Goal: Task Accomplishment & Management: Complete application form

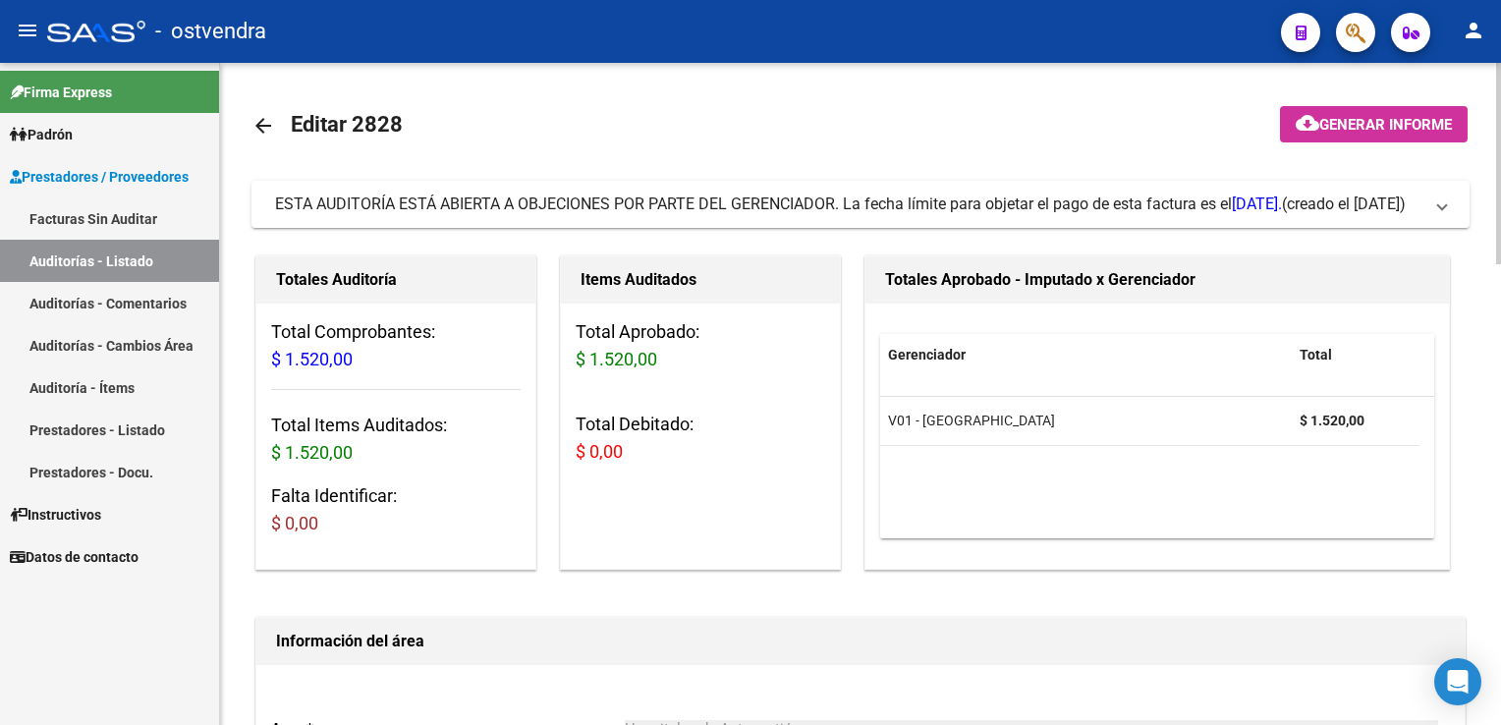
drag, startPoint x: 1442, startPoint y: 205, endPoint x: 1105, endPoint y: 278, distance: 344.6
click at [1438, 204] on span at bounding box center [1442, 204] width 8 height 22
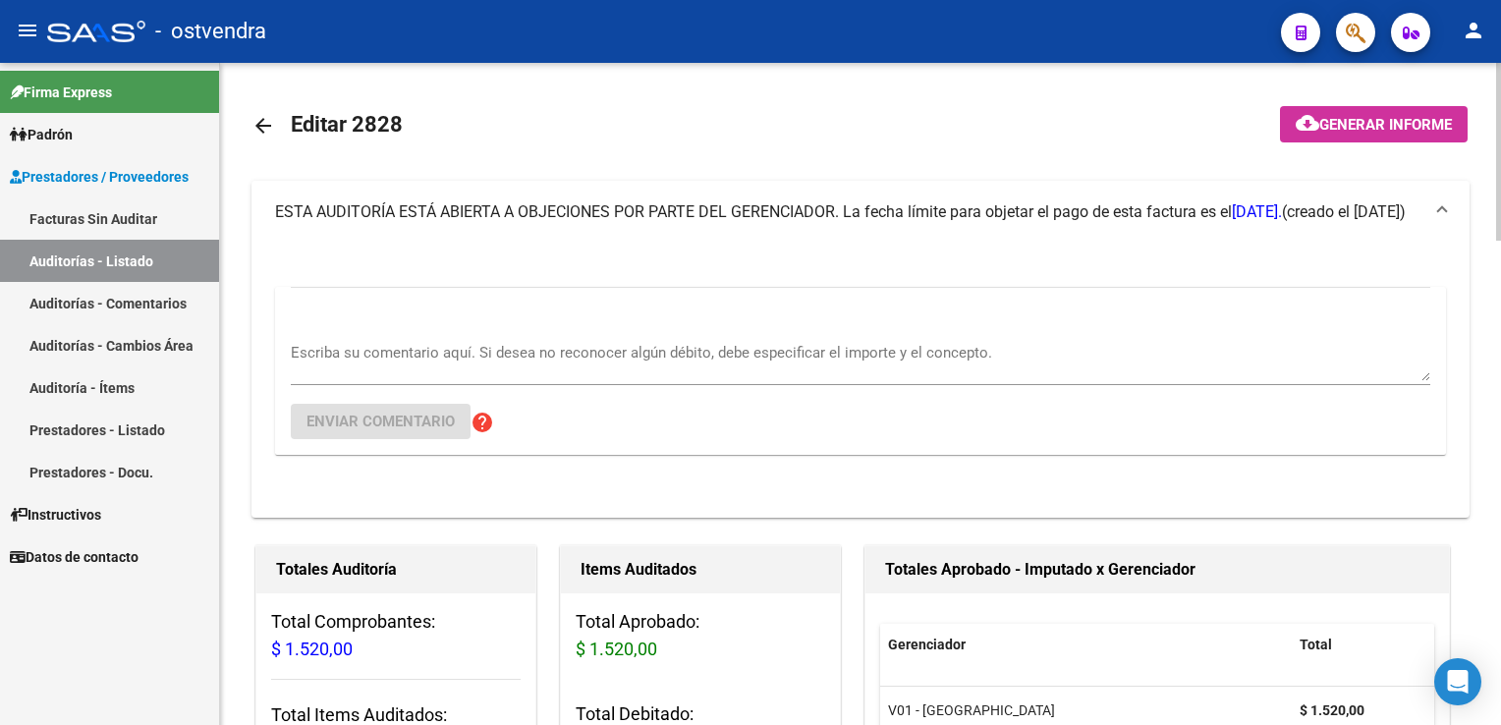
click at [392, 325] on div "Escriba su comentario aquí. Si desea no reconocer algún débito, debe especifica…" at bounding box center [860, 355] width 1139 height 60
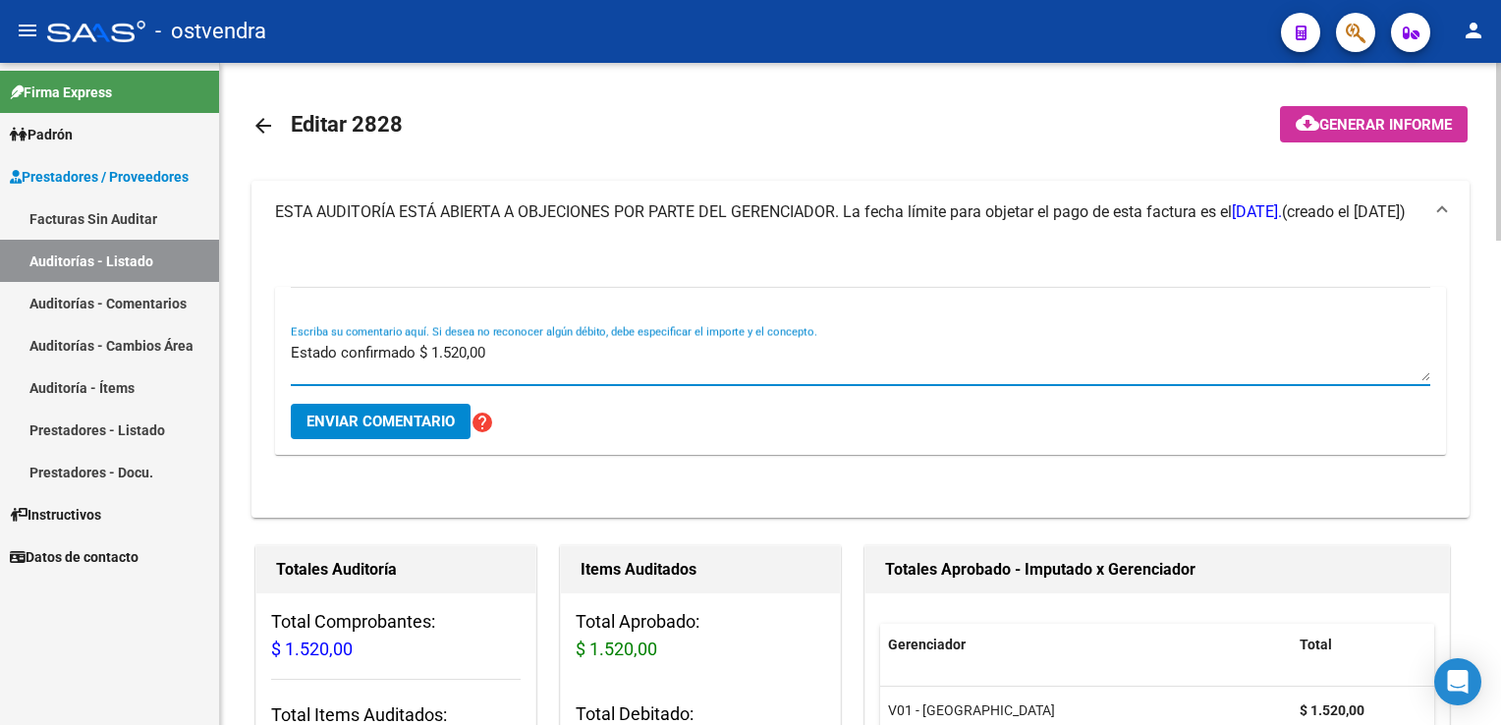
type textarea "Estado confirmado $ 1.520,00"
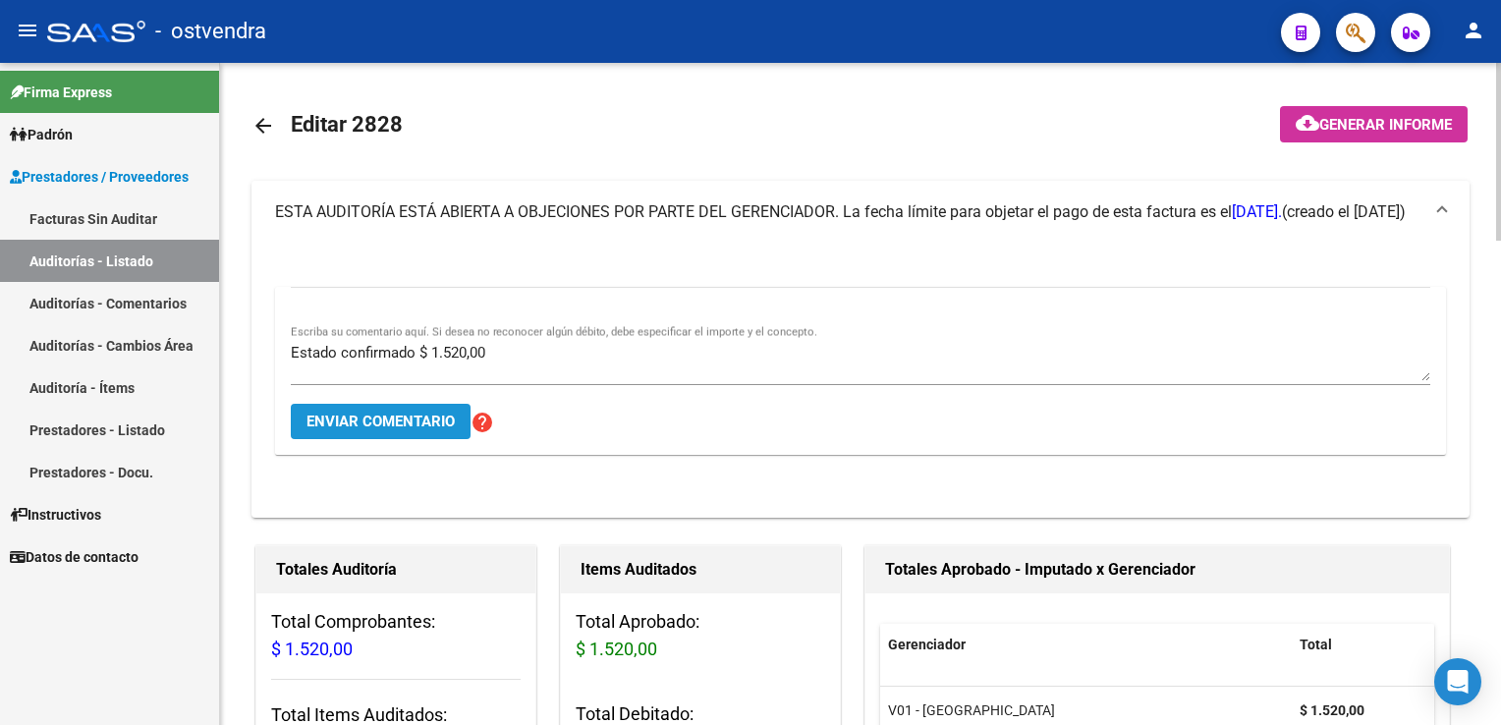
click at [404, 423] on span "Enviar comentario" at bounding box center [380, 421] width 148 height 18
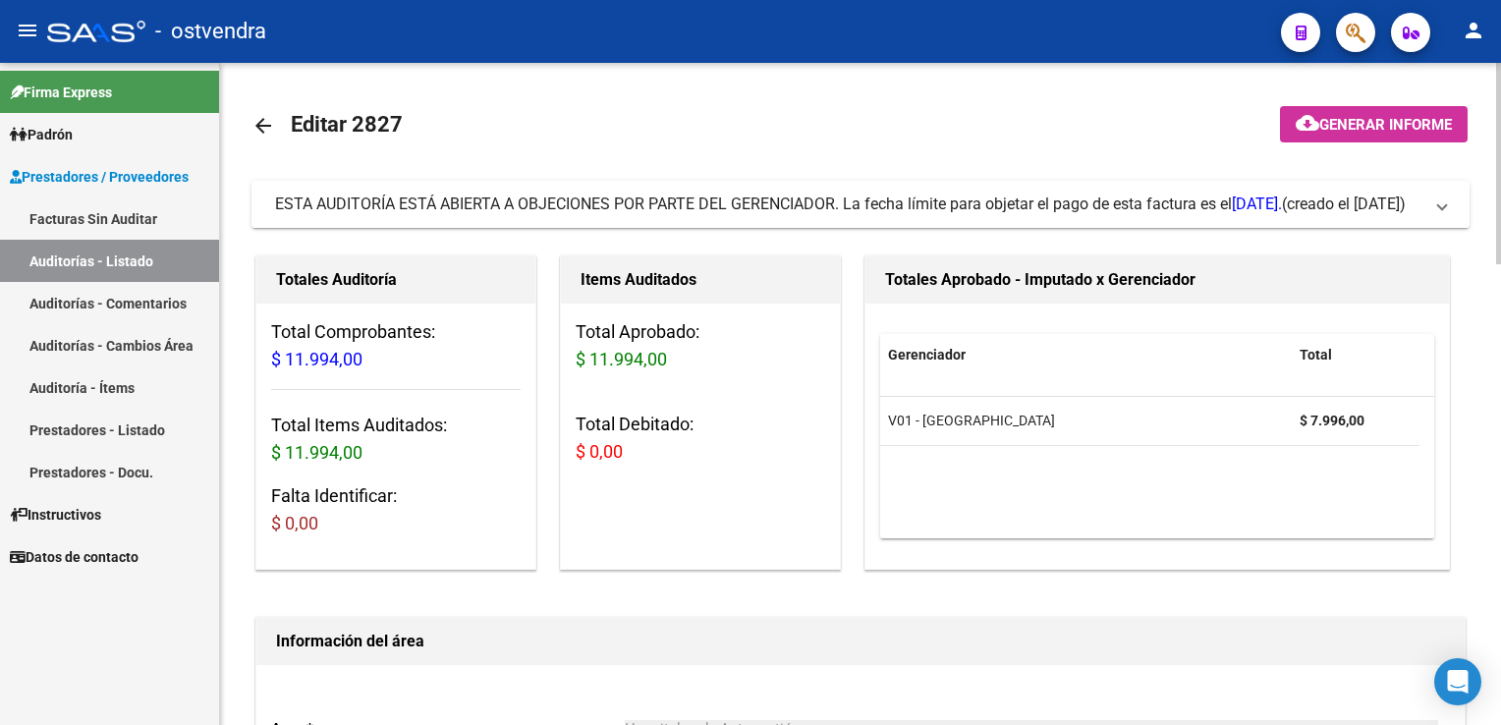
click at [1435, 198] on mat-expansion-panel-header "ESTA AUDITORÍA ESTÁ ABIERTA A OBJECIONES POR PARTE DEL GERENCIADOR. La fecha lí…" at bounding box center [860, 204] width 1218 height 47
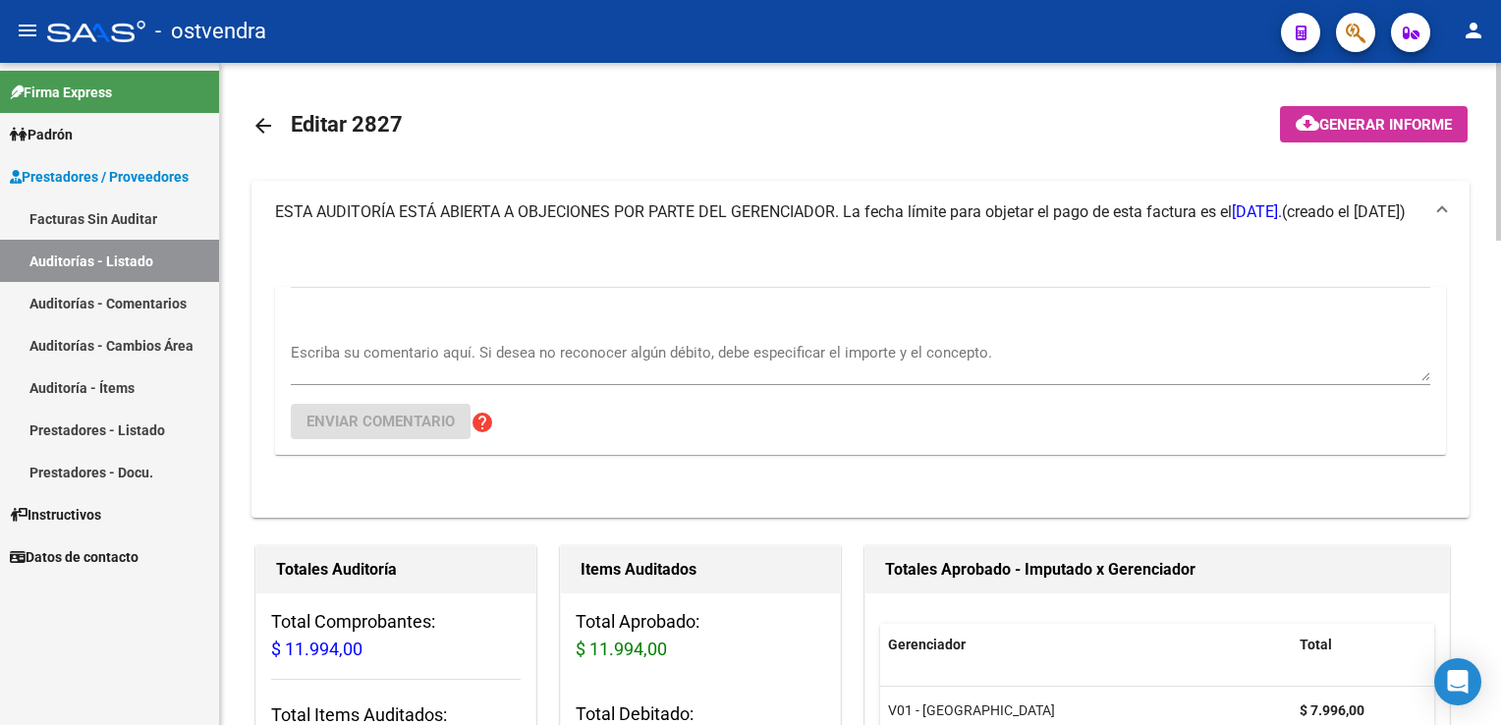
click at [511, 363] on textarea "Escriba su comentario aquí. Si desea no reconocer algún débito, debe especifica…" at bounding box center [860, 361] width 1139 height 39
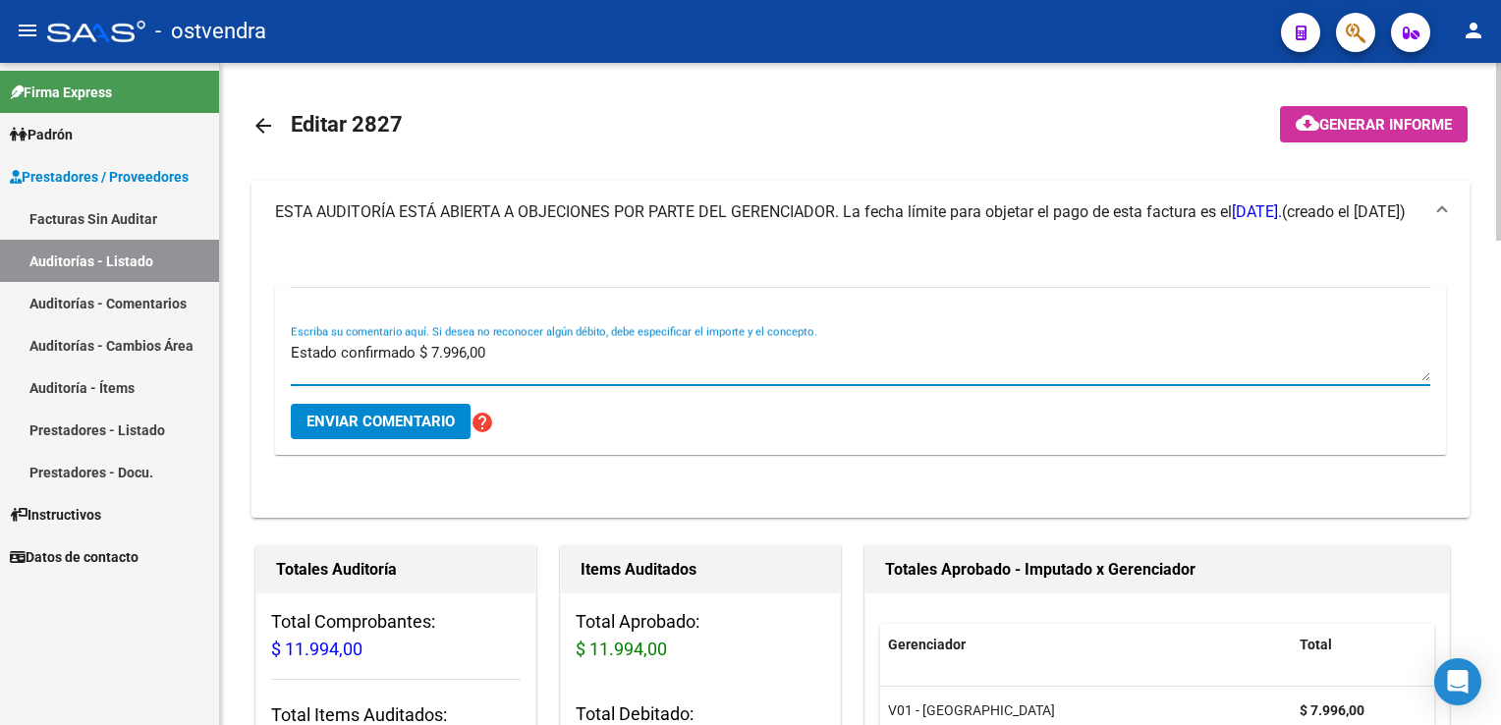
type textarea "Estado confirmado $ 7.996,00"
click at [397, 422] on span "Enviar comentario" at bounding box center [380, 421] width 148 height 18
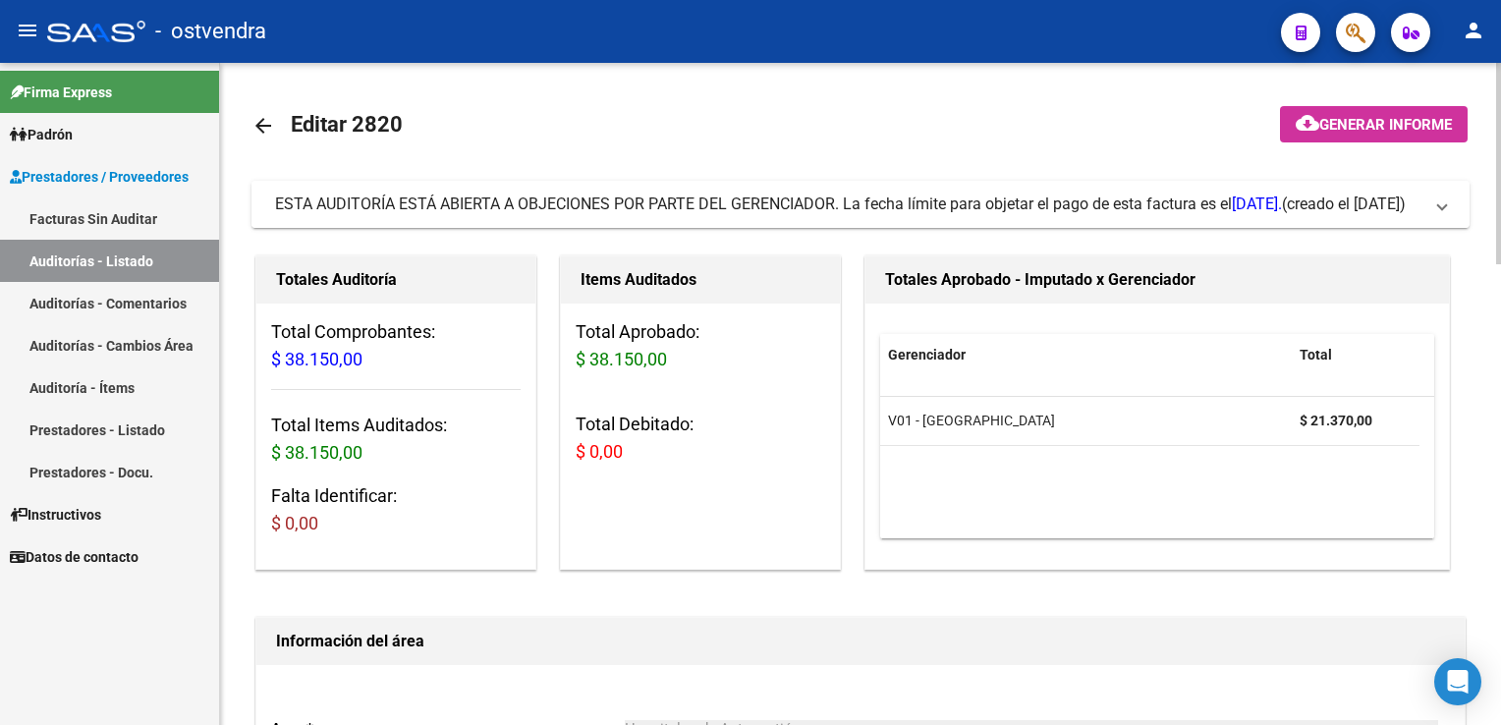
click at [1434, 204] on span "ESTA AUDITORÍA ESTÁ ABIERTA A OBJECIONES POR PARTE DEL GERENCIADOR. La fecha lí…" at bounding box center [856, 204] width 1163 height 22
click at [1431, 212] on span "ESTA AUDITORÍA ESTÁ ABIERTA A OBJECIONES POR PARTE DEL GERENCIADOR. La fecha lí…" at bounding box center [856, 204] width 1163 height 22
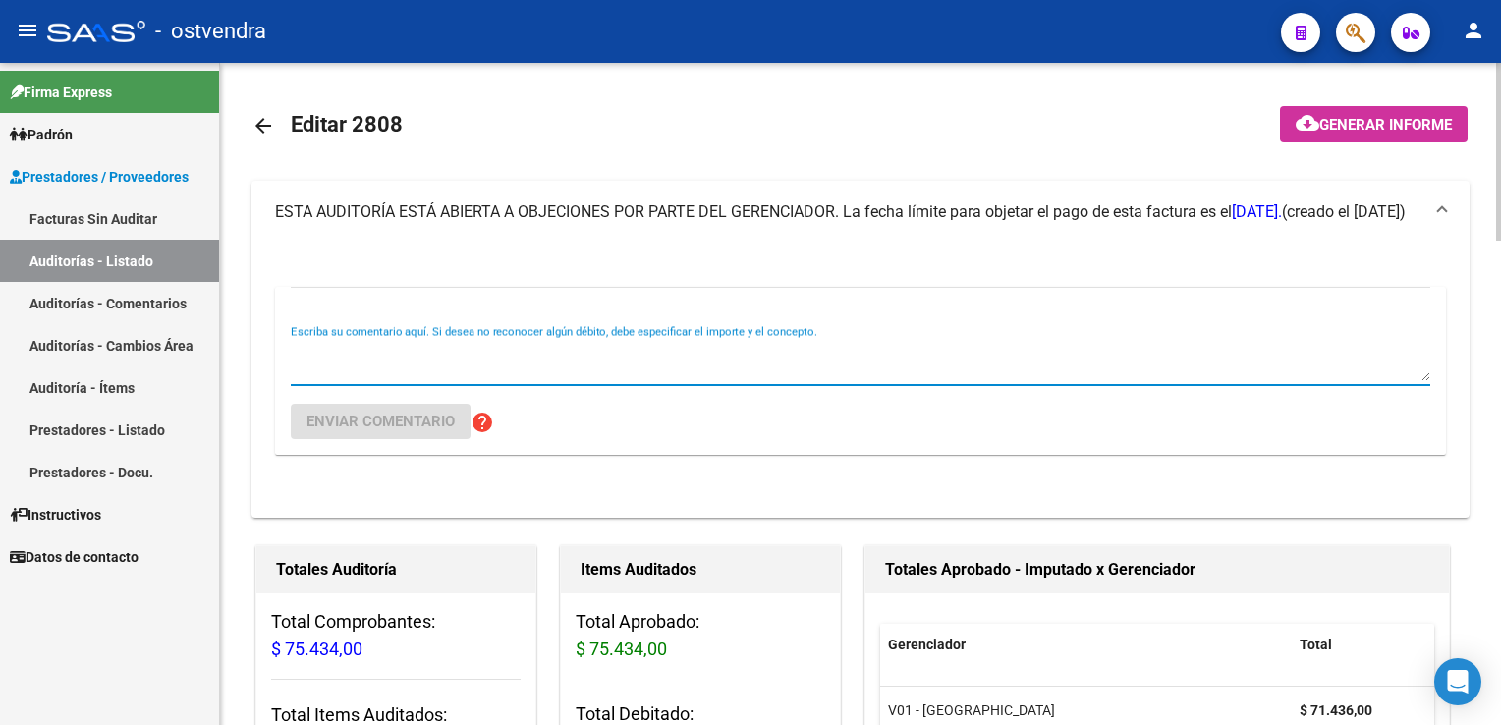
click at [355, 347] on textarea "Escriba su comentario aquí. Si desea no reconocer algún débito, debe especifica…" at bounding box center [860, 361] width 1139 height 39
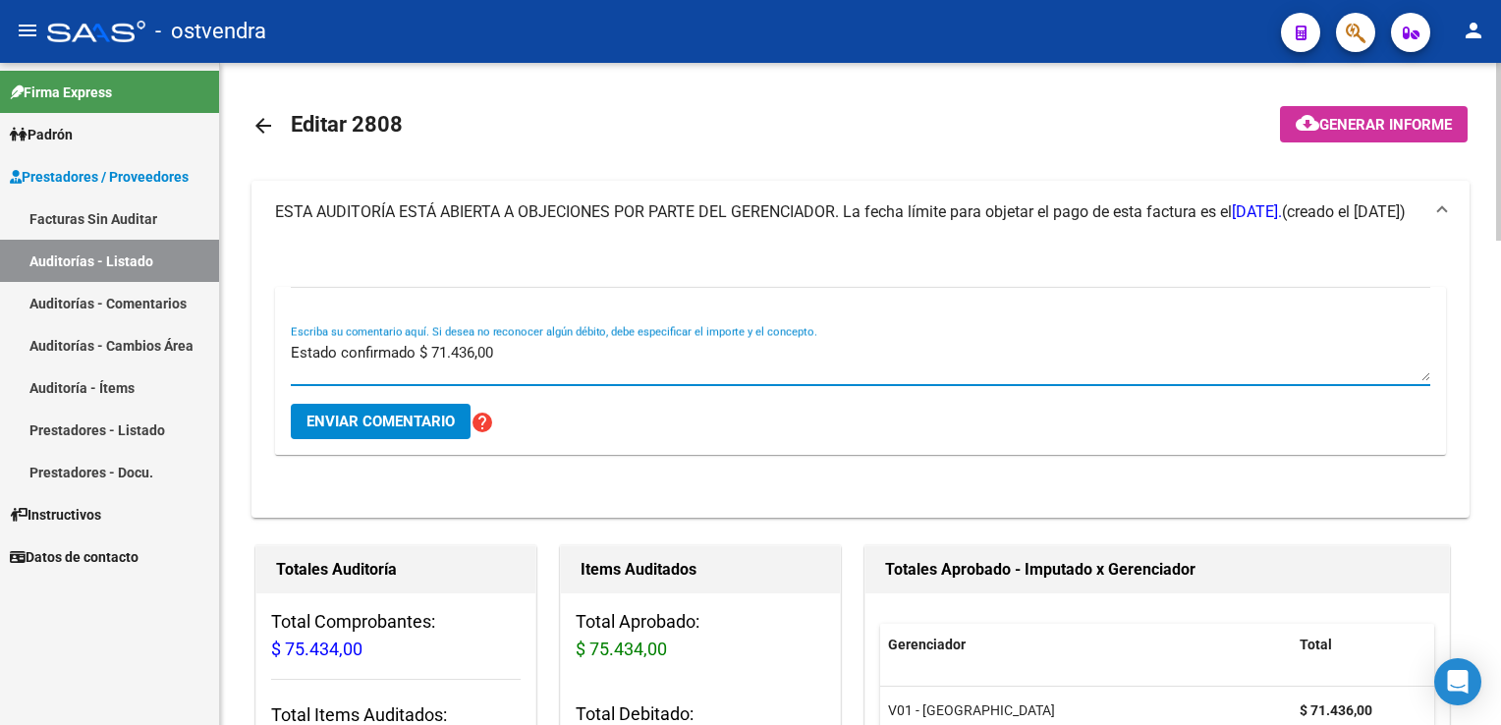
type textarea "Estado confirmado $ 71.436,00"
click at [358, 416] on span "Enviar comentario" at bounding box center [380, 421] width 148 height 18
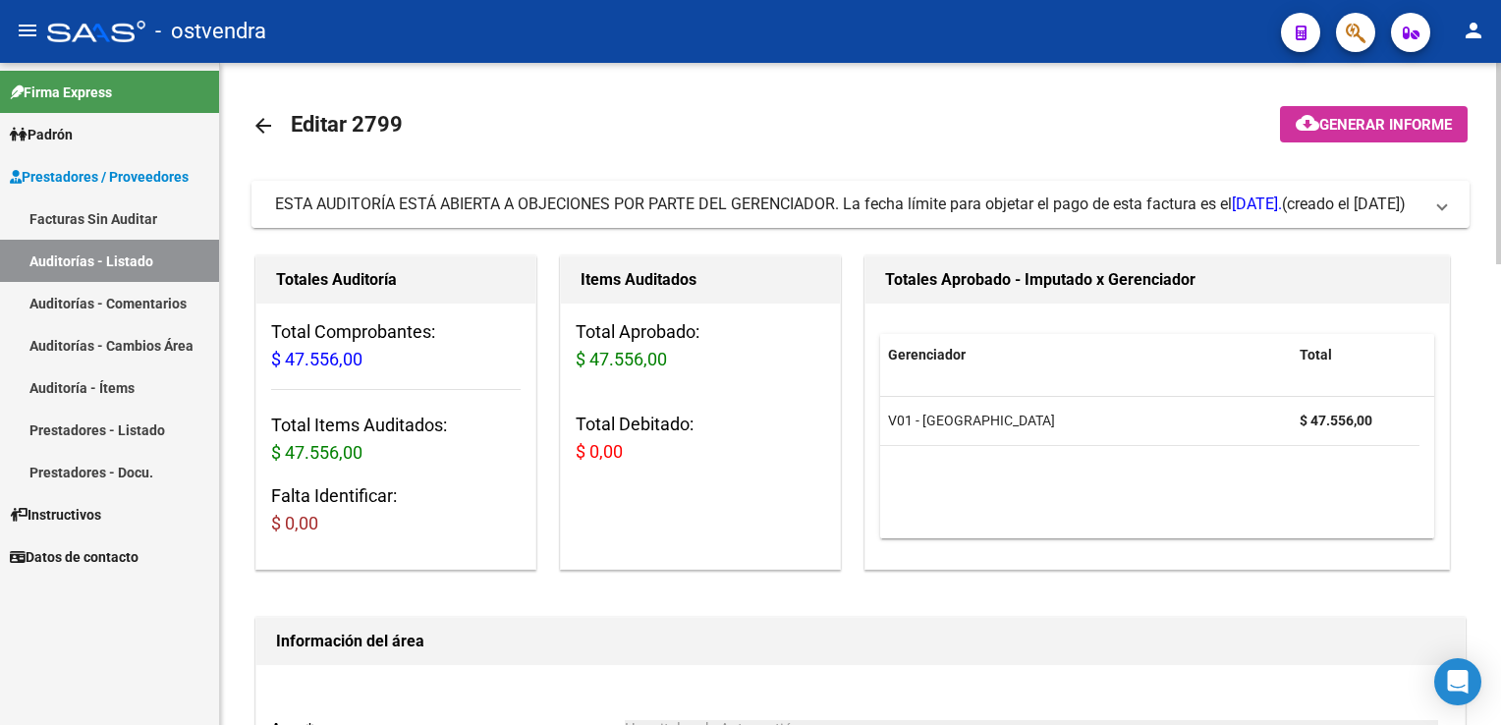
click at [1430, 207] on span "ESTA AUDITORÍA ESTÁ ABIERTA A OBJECIONES POR PARTE DEL GERENCIADOR. La fecha lí…" at bounding box center [856, 204] width 1163 height 22
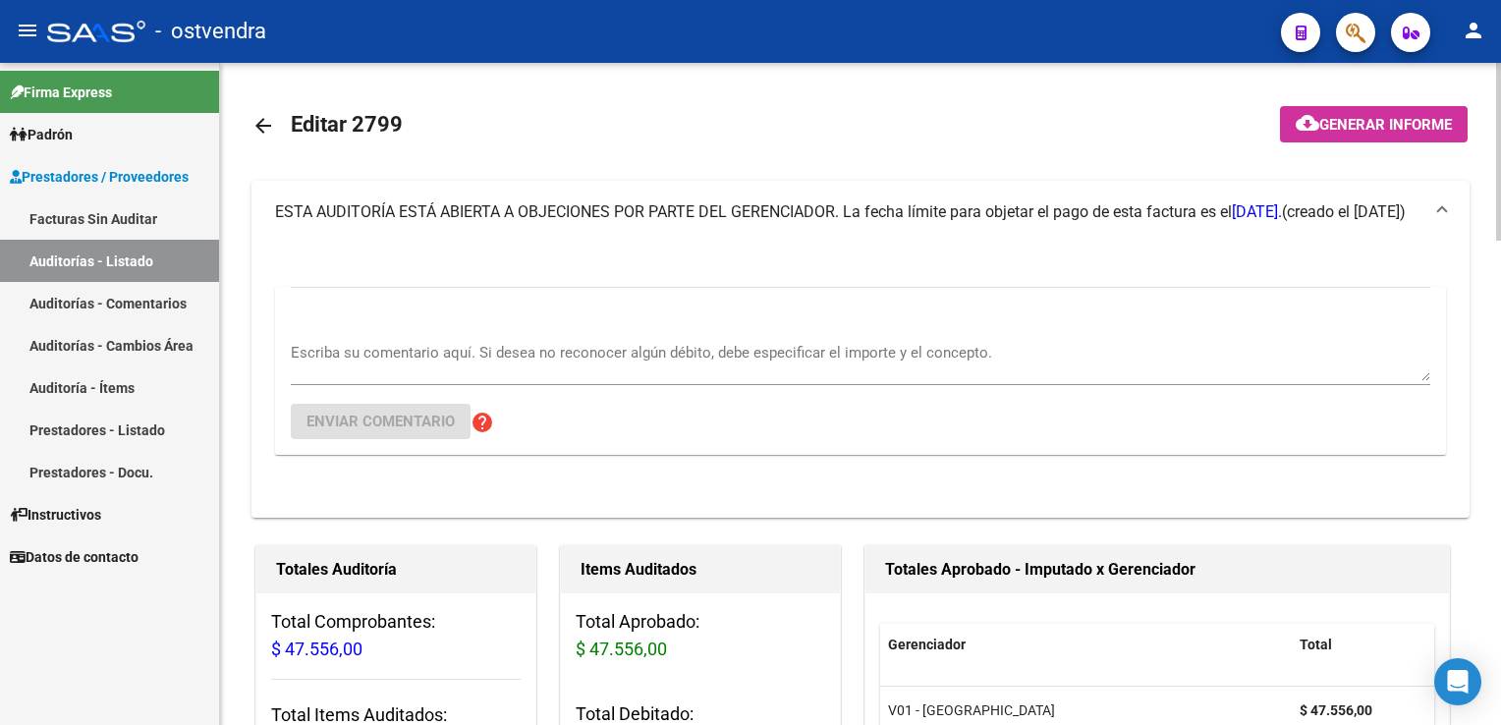
click at [342, 344] on textarea "Escriba su comentario aquí. Si desea no reconocer algún débito, debe especifica…" at bounding box center [860, 361] width 1139 height 39
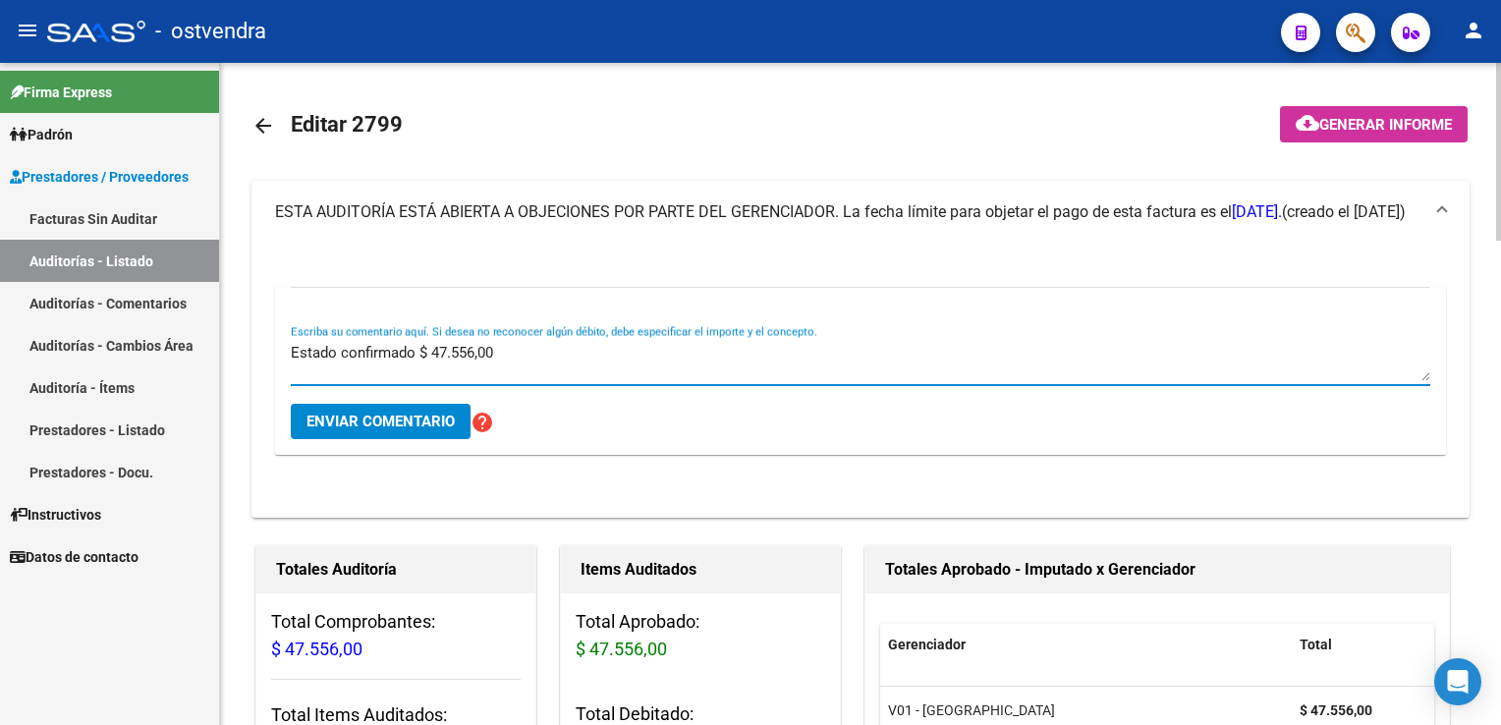
type textarea "Estado confirmado $ 47.556,00"
click at [358, 426] on span "Enviar comentario" at bounding box center [380, 421] width 148 height 18
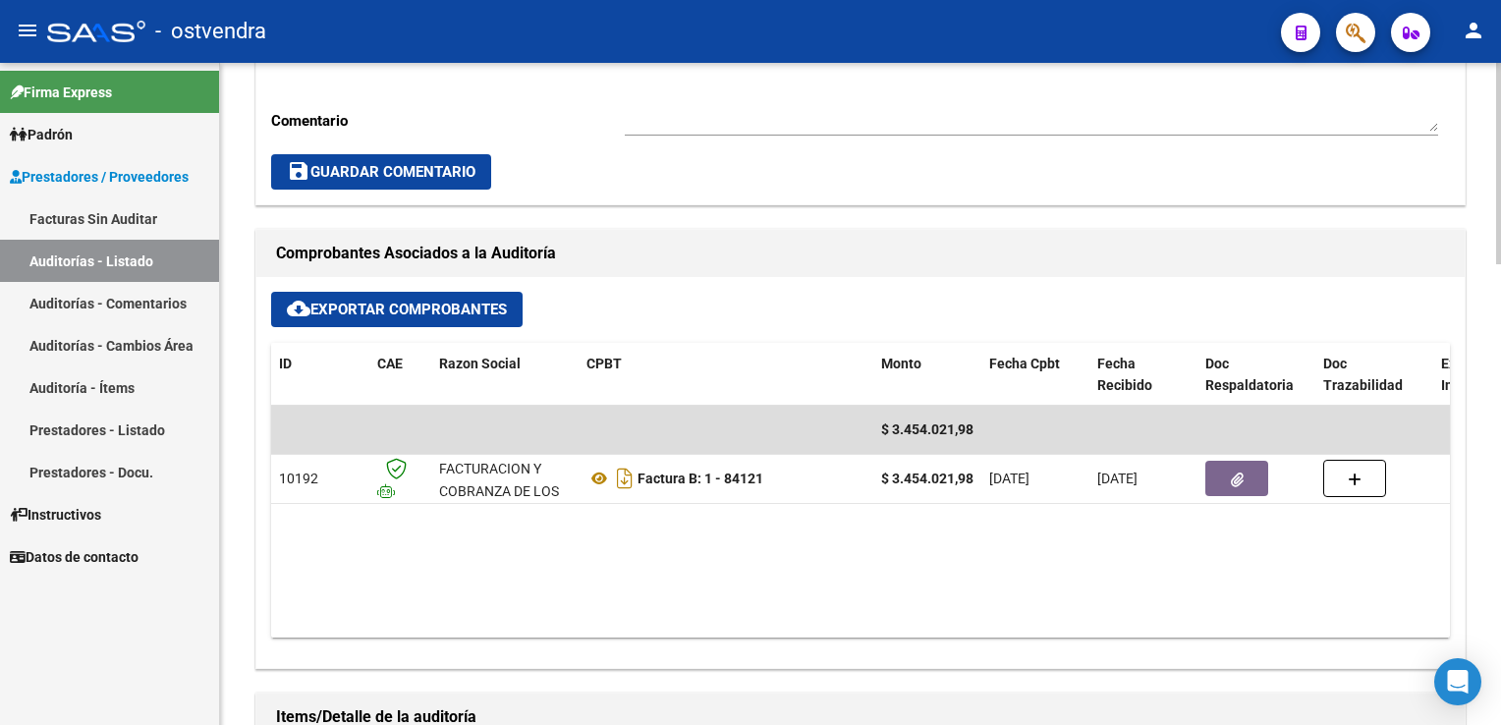
scroll to position [786, 0]
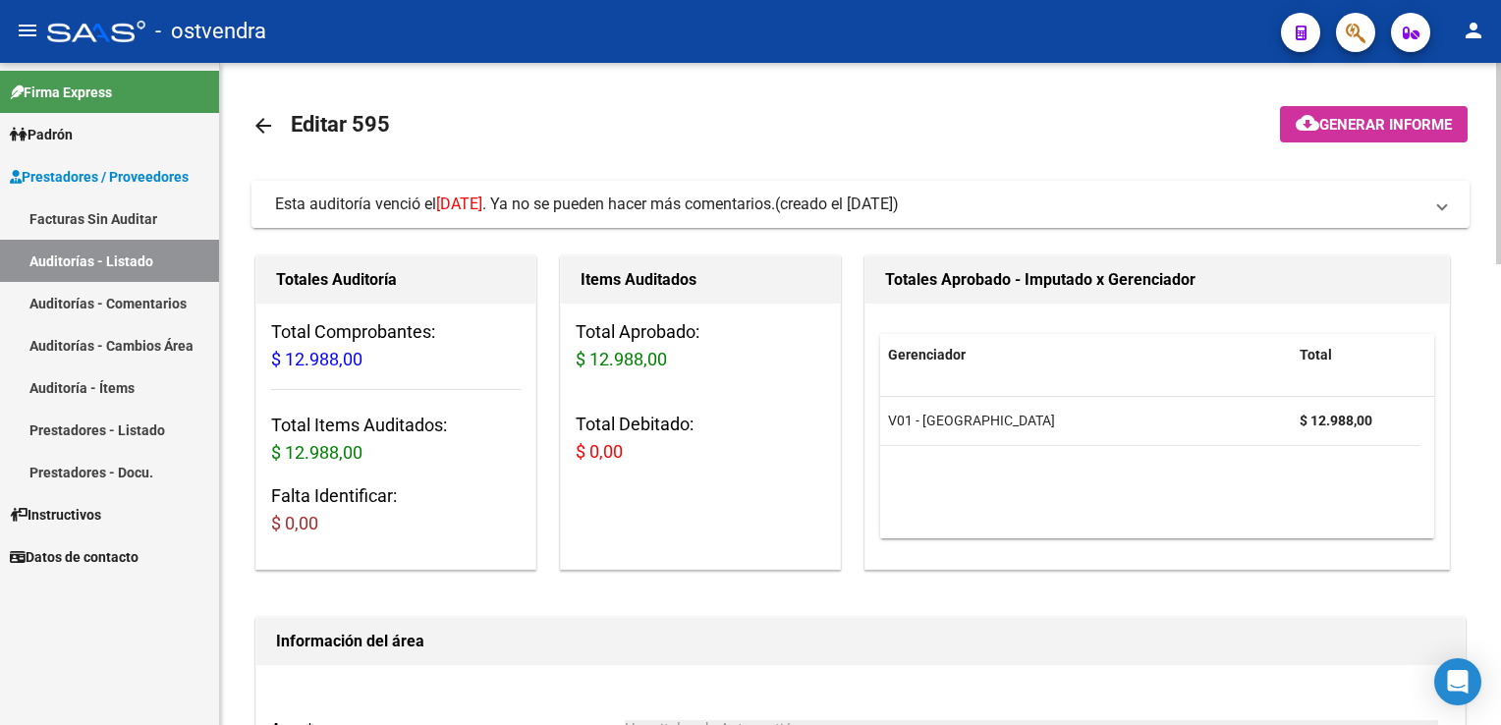
click at [1427, 206] on span "Esta auditoría venció el [DATE] . Ya no se pueden hacer más comentarios. (cread…" at bounding box center [856, 204] width 1163 height 22
click at [1441, 218] on mat-expansion-panel-header "Esta auditoría venció el [DATE] . Ya no se pueden hacer más comentarios. (cread…" at bounding box center [860, 204] width 1218 height 47
click at [1435, 213] on span "Esta auditoría venció el [DATE] . Ya no se pueden hacer más comentarios. (cread…" at bounding box center [856, 204] width 1163 height 22
click at [1450, 214] on mat-expansion-panel-header "Esta auditoría venció el 22/07/2024 . Ya no se pueden hacer más comentarios. (c…" at bounding box center [860, 204] width 1218 height 47
click at [1446, 211] on mat-expansion-panel-header "Esta auditoría venció el [DATE] . Ya no se pueden hacer más comentarios. (cread…" at bounding box center [860, 204] width 1218 height 47
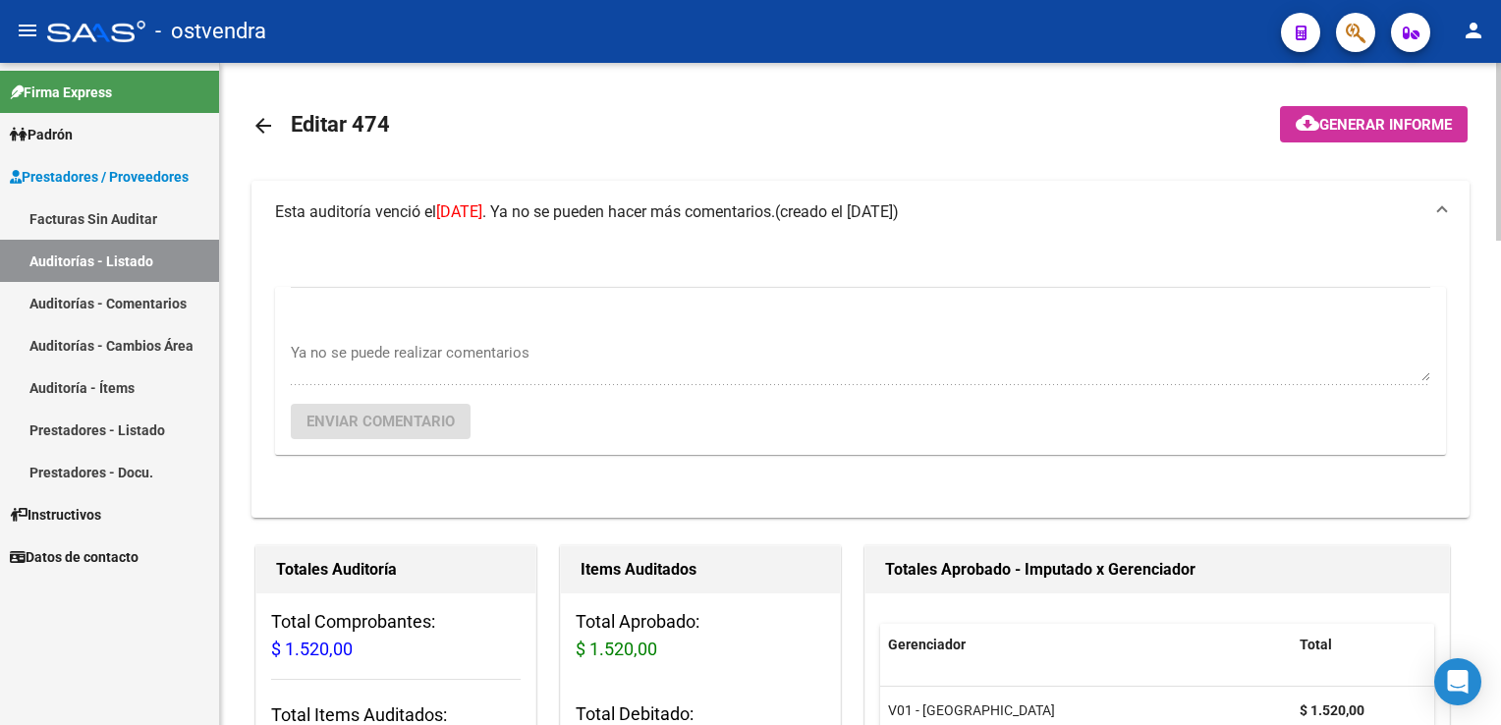
click at [467, 339] on div "Ya no se puede realizar comentarios" at bounding box center [860, 355] width 1139 height 60
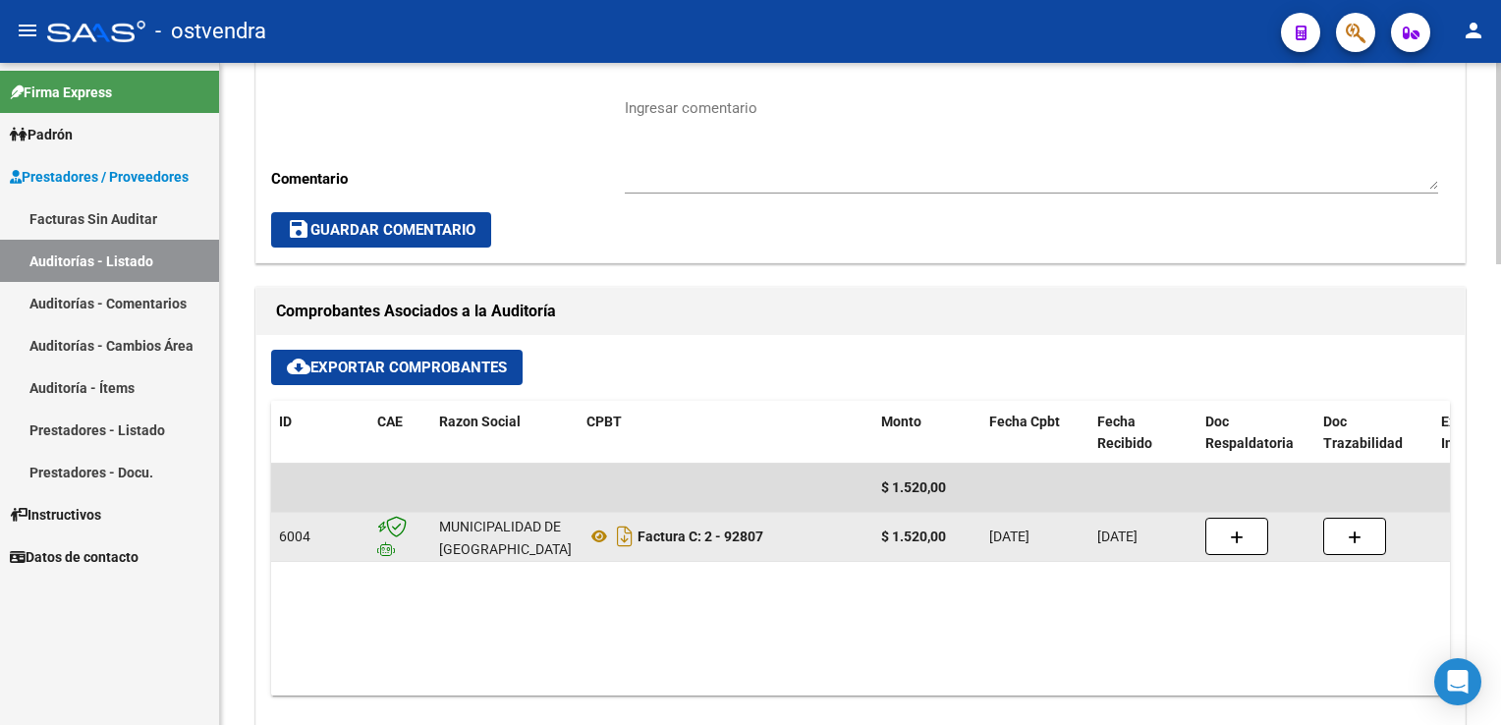
scroll to position [687, 0]
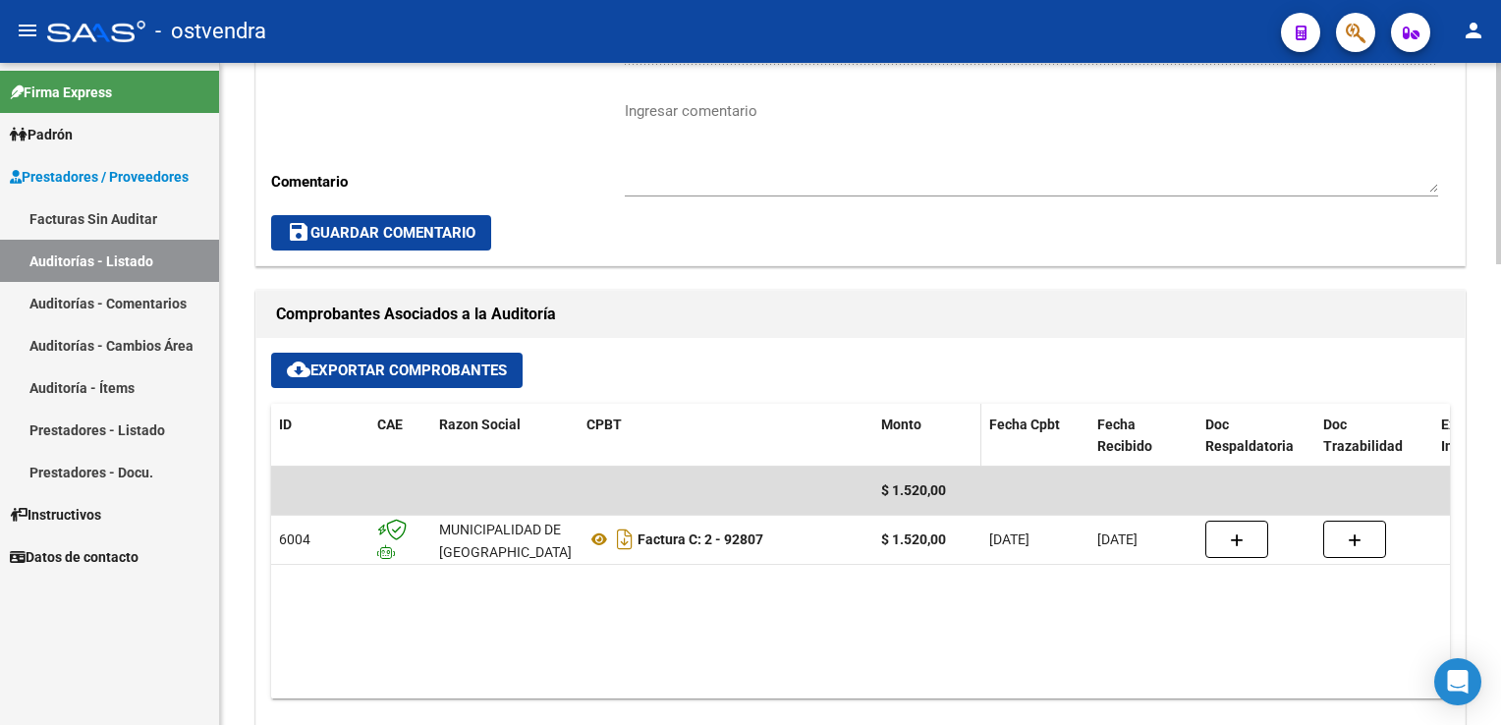
scroll to position [687, 0]
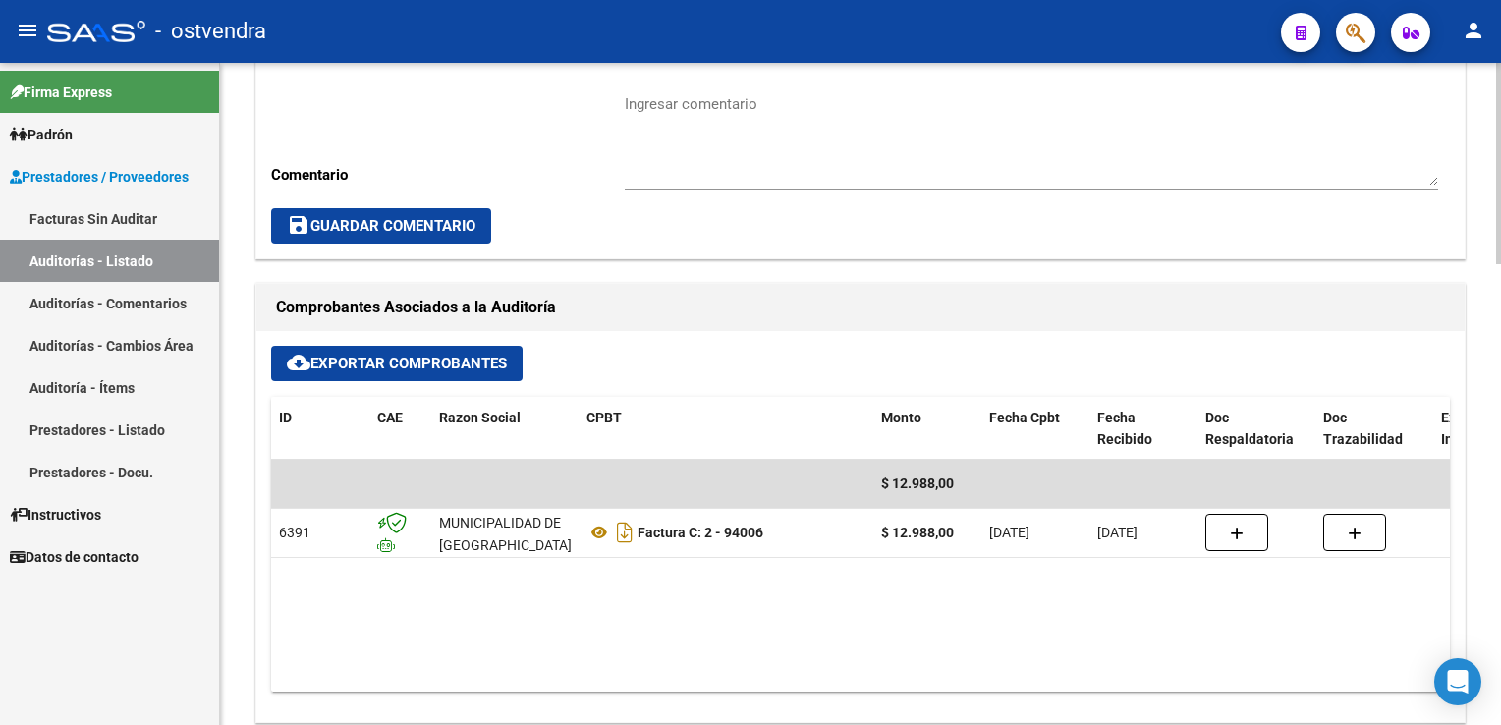
scroll to position [687, 0]
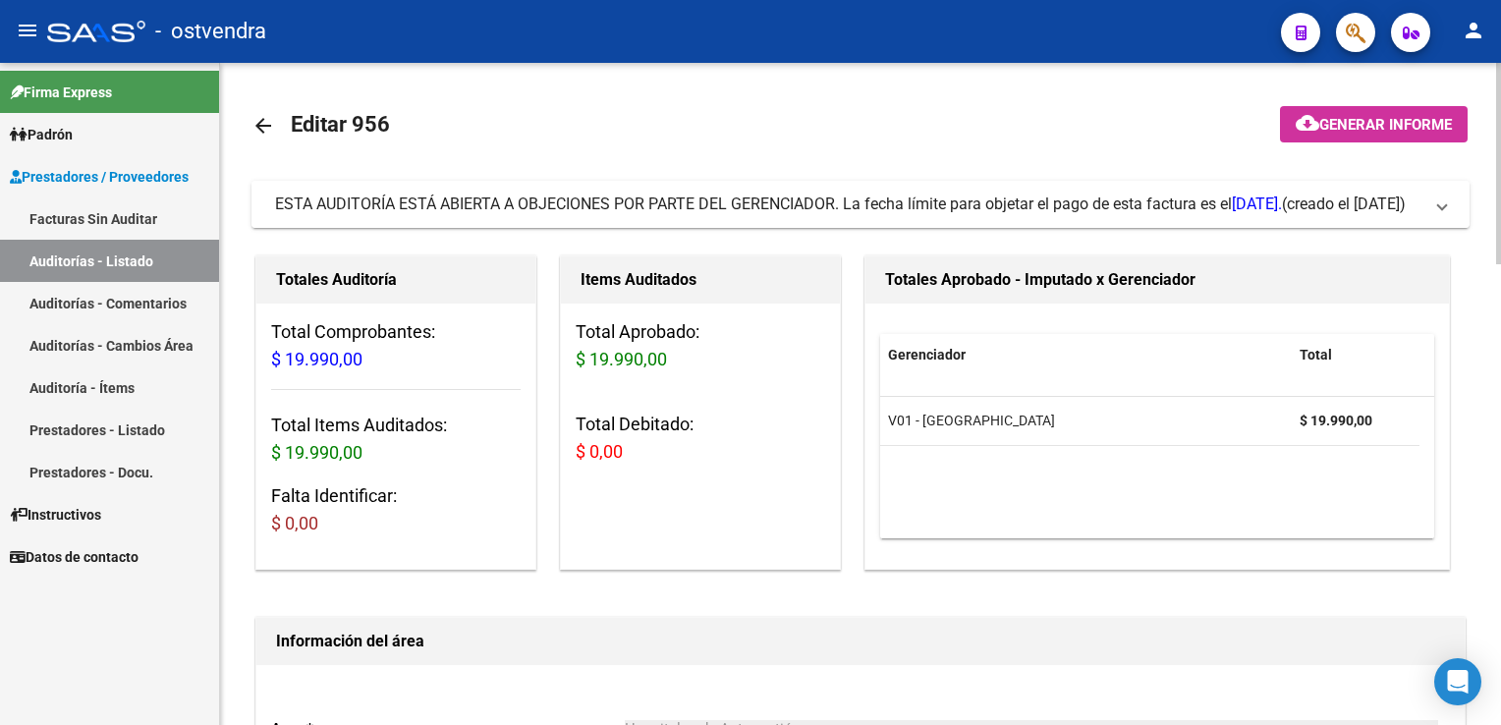
click at [1434, 200] on span "ESTA AUDITORÍA ESTÁ ABIERTA A OBJECIONES POR PARTE DEL GERENCIADOR. La fecha lí…" at bounding box center [856, 204] width 1163 height 22
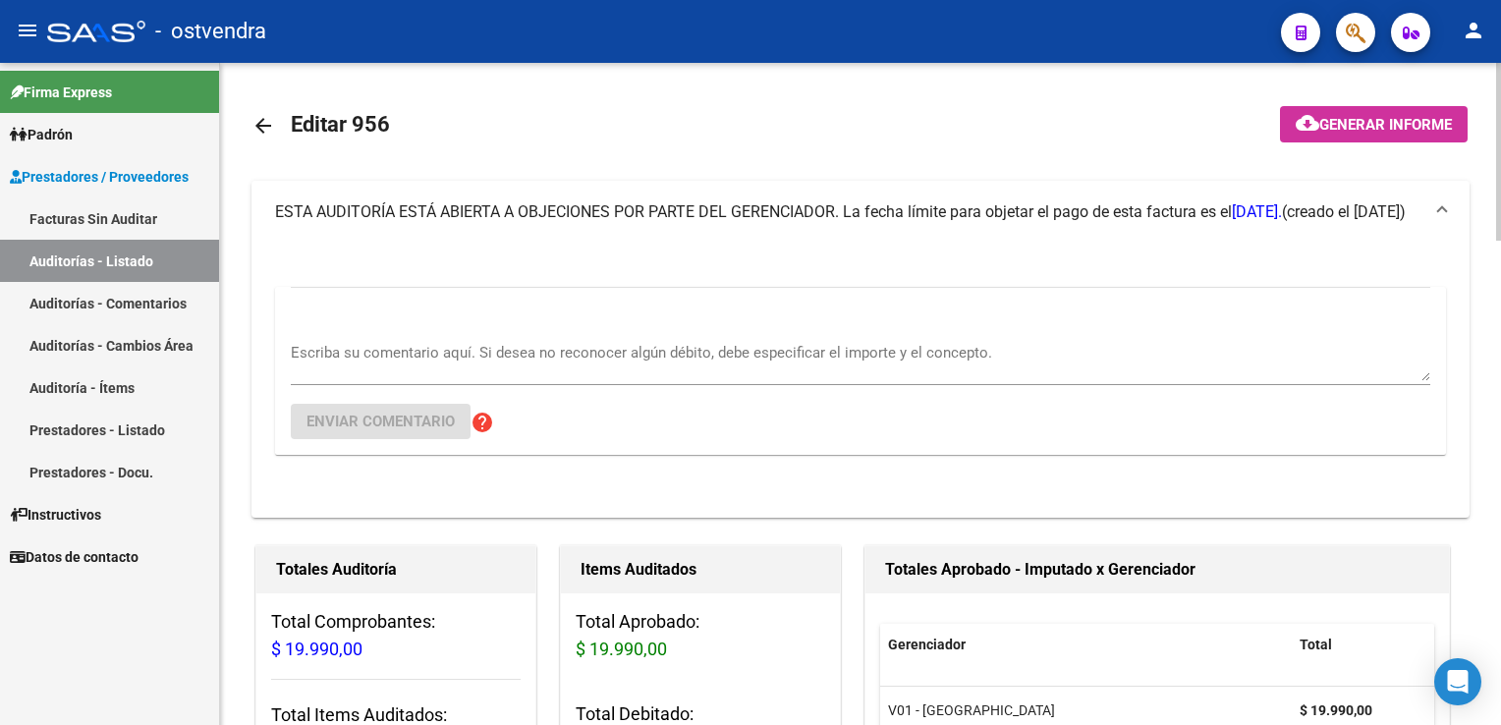
click at [460, 360] on textarea "Escriba su comentario aquí. Si desea no reconocer algún débito, debe especifica…" at bounding box center [860, 361] width 1139 height 39
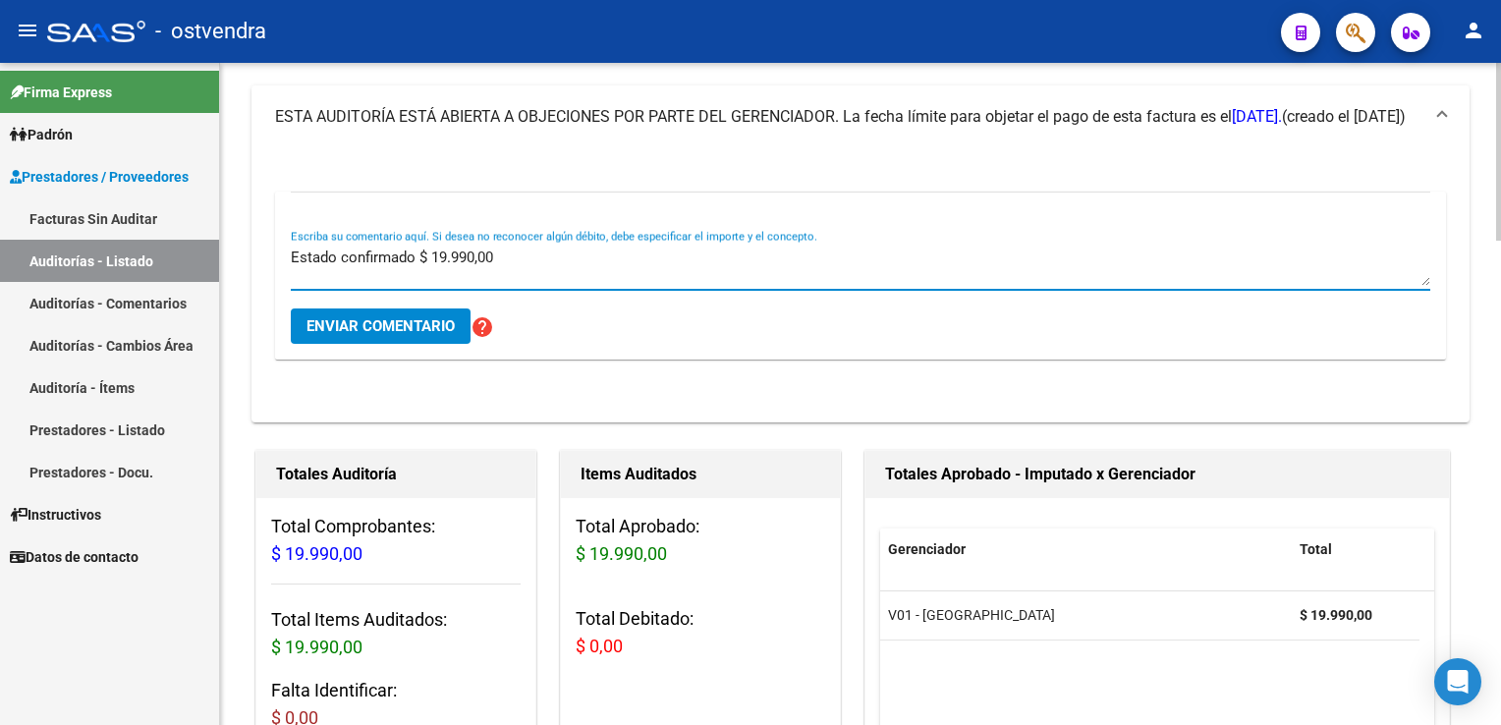
scroll to position [98, 0]
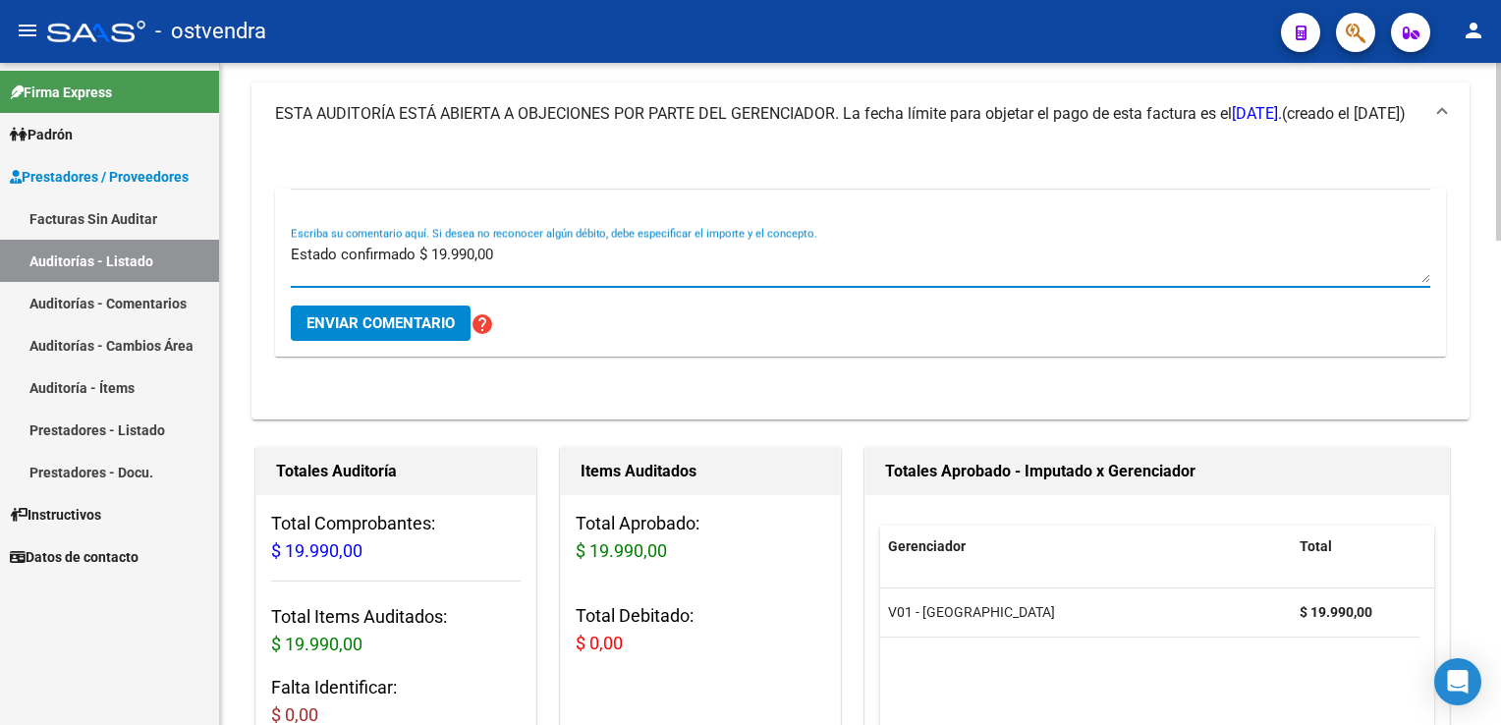
type textarea "Estado confirmado $ 19.990,00"
click at [406, 314] on span "Enviar comentario" at bounding box center [380, 323] width 148 height 18
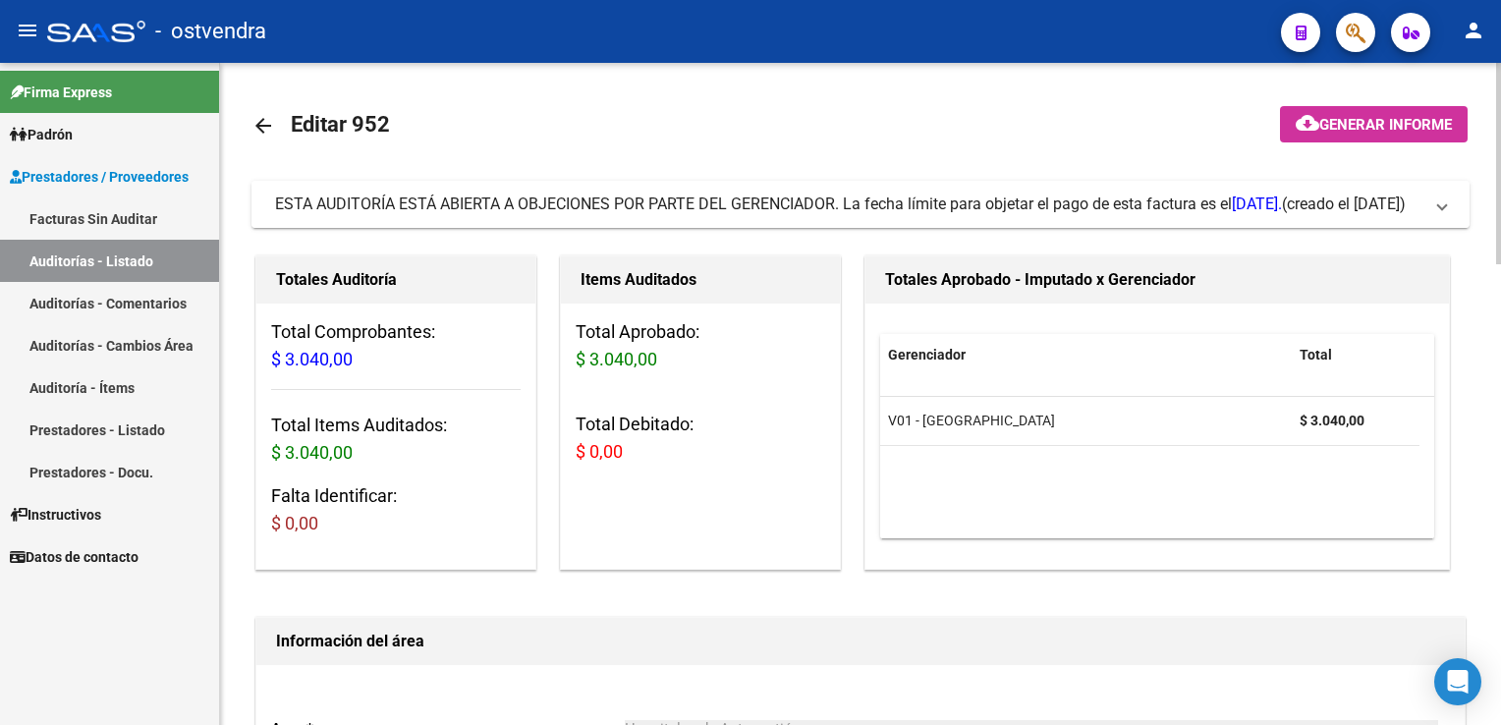
click at [1436, 203] on span "ESTA AUDITORÍA ESTÁ ABIERTA A OBJECIONES POR PARTE DEL GERENCIADOR. La fecha lí…" at bounding box center [856, 204] width 1163 height 22
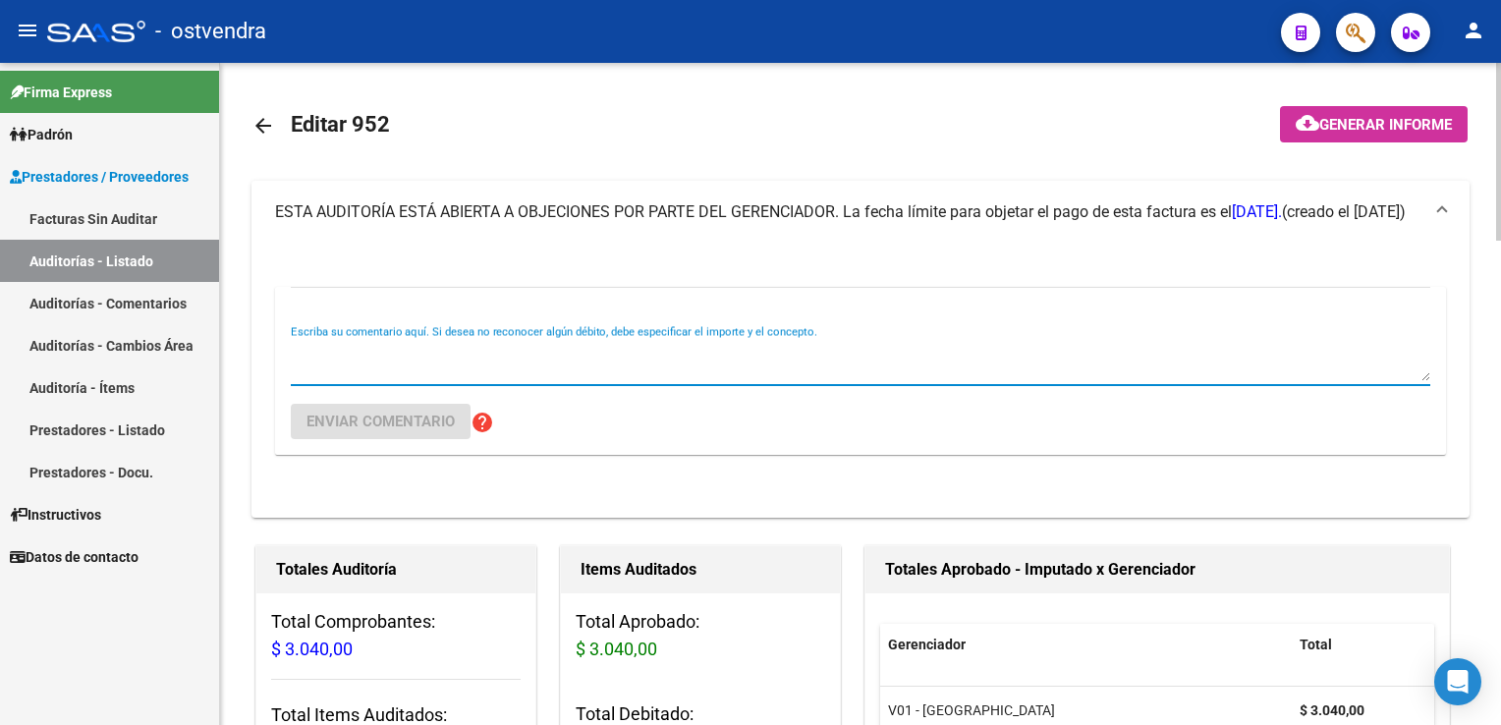
click at [478, 370] on textarea "Escriba su comentario aquí. Si desea no reconocer algún débito, debe especifica…" at bounding box center [860, 361] width 1139 height 39
type textarea "Estado confirmado $ 3.040,00"
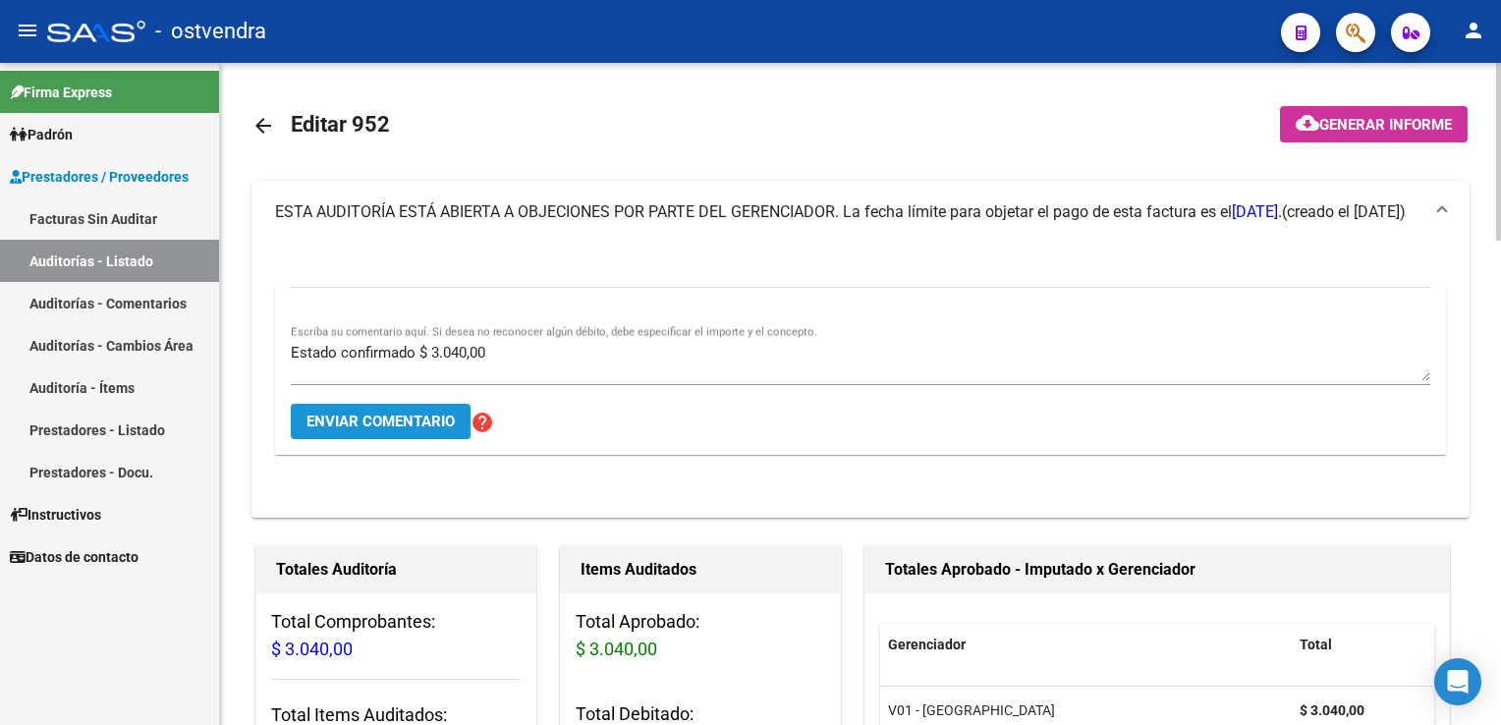
click at [324, 410] on button "Enviar comentario" at bounding box center [381, 421] width 180 height 35
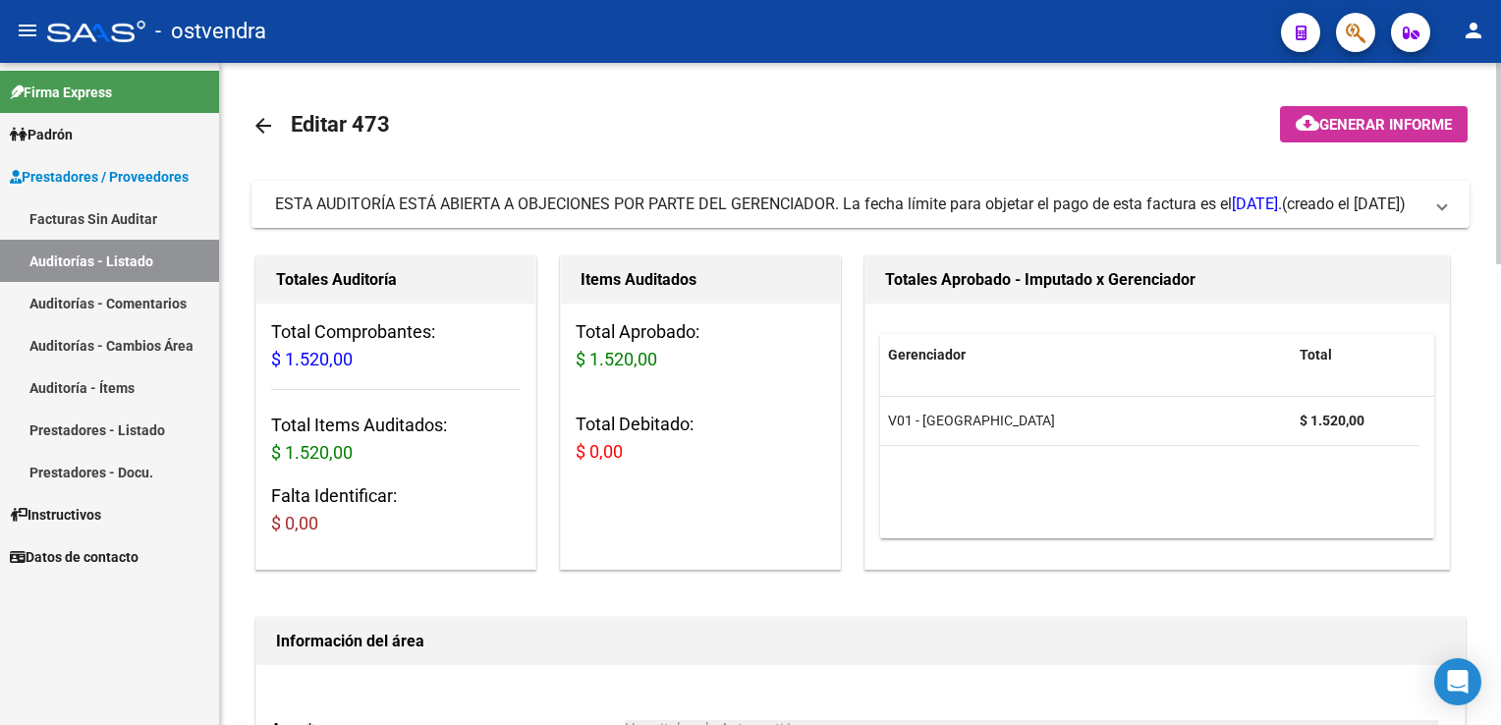
click at [1451, 216] on mat-expansion-panel-header "ESTA AUDITORÍA ESTÁ ABIERTA A OBJECIONES POR PARTE DEL GERENCIADOR. La fecha lí…" at bounding box center [860, 204] width 1218 height 47
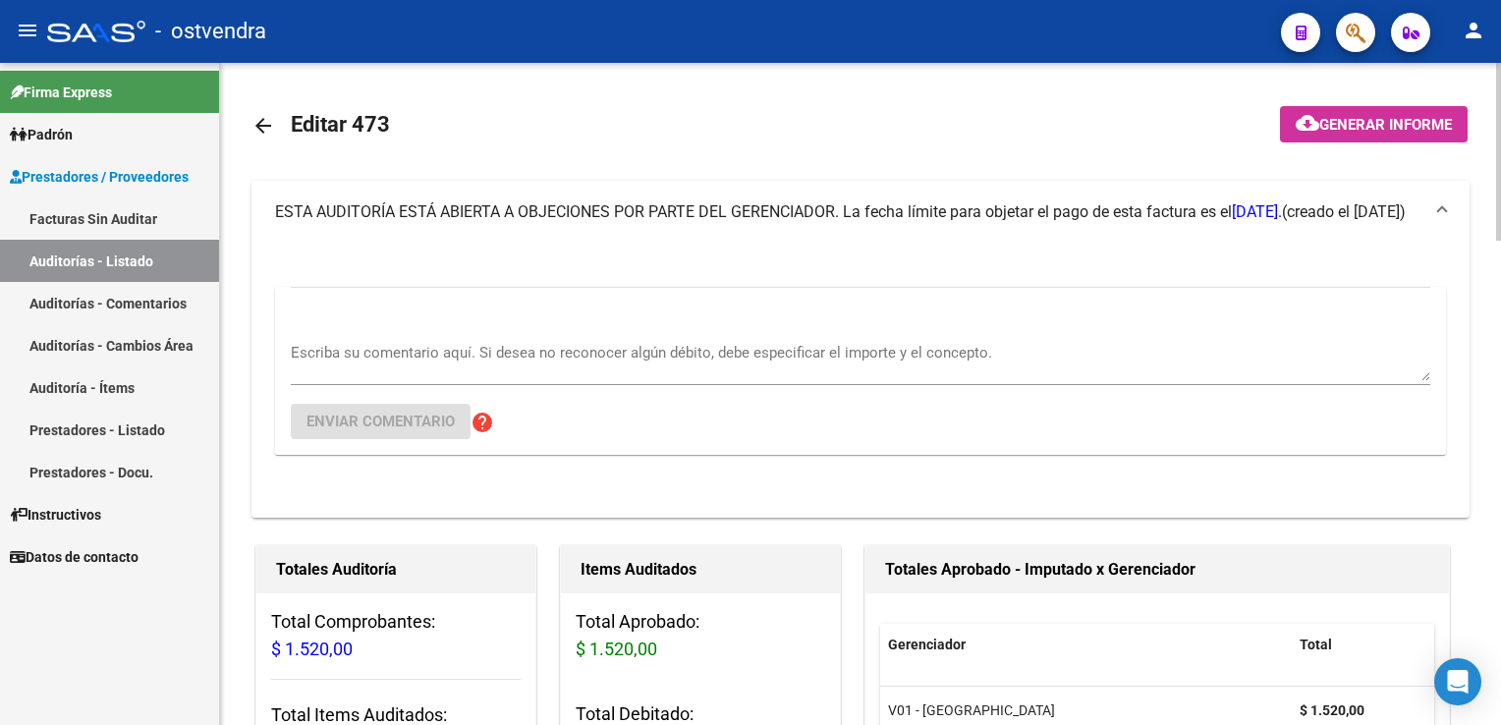
click at [619, 355] on textarea "Escriba su comentario aquí. Si desea no reconocer algún débito, debe especifica…" at bounding box center [860, 361] width 1139 height 39
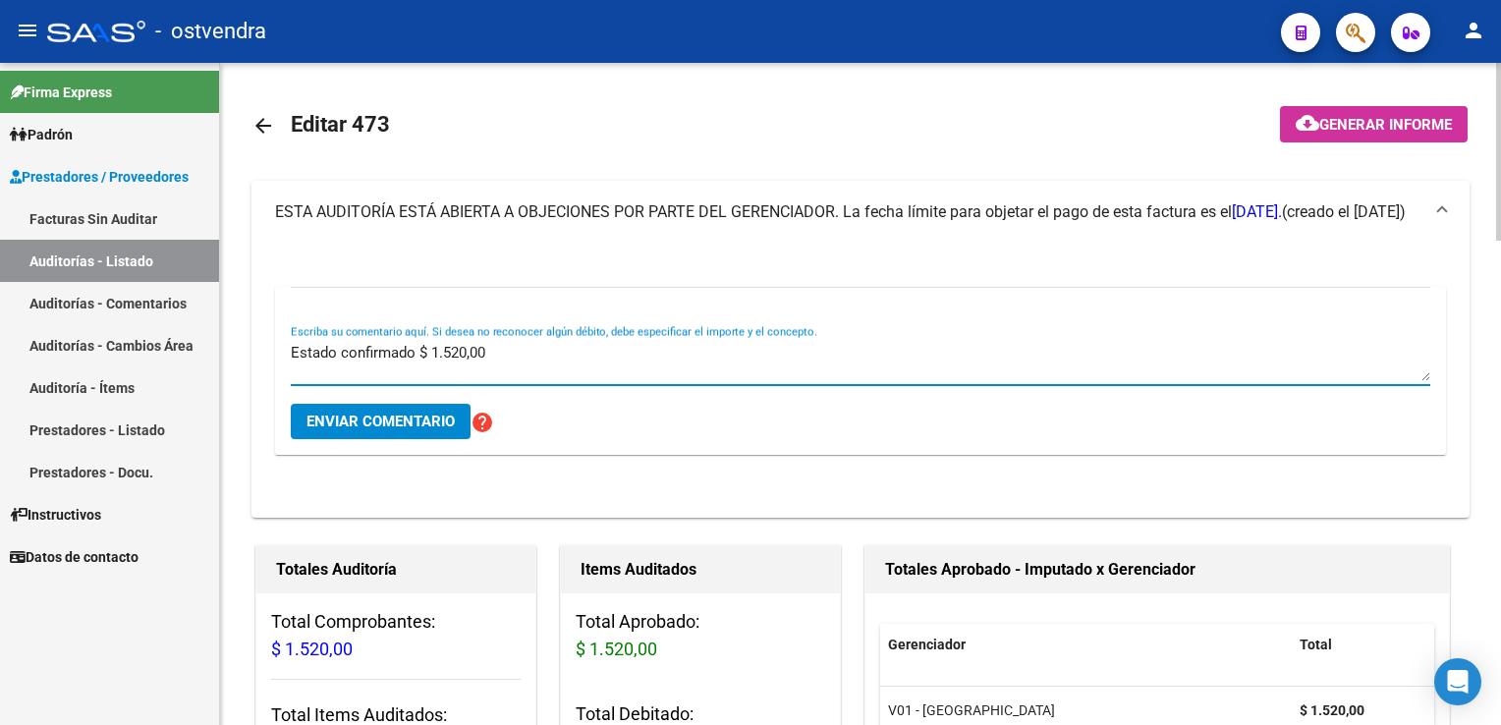
type textarea "Estado confirmado $ 1.520,00"
click at [413, 425] on span "Enviar comentario" at bounding box center [380, 421] width 148 height 18
